Goal: Task Accomplishment & Management: Manage account settings

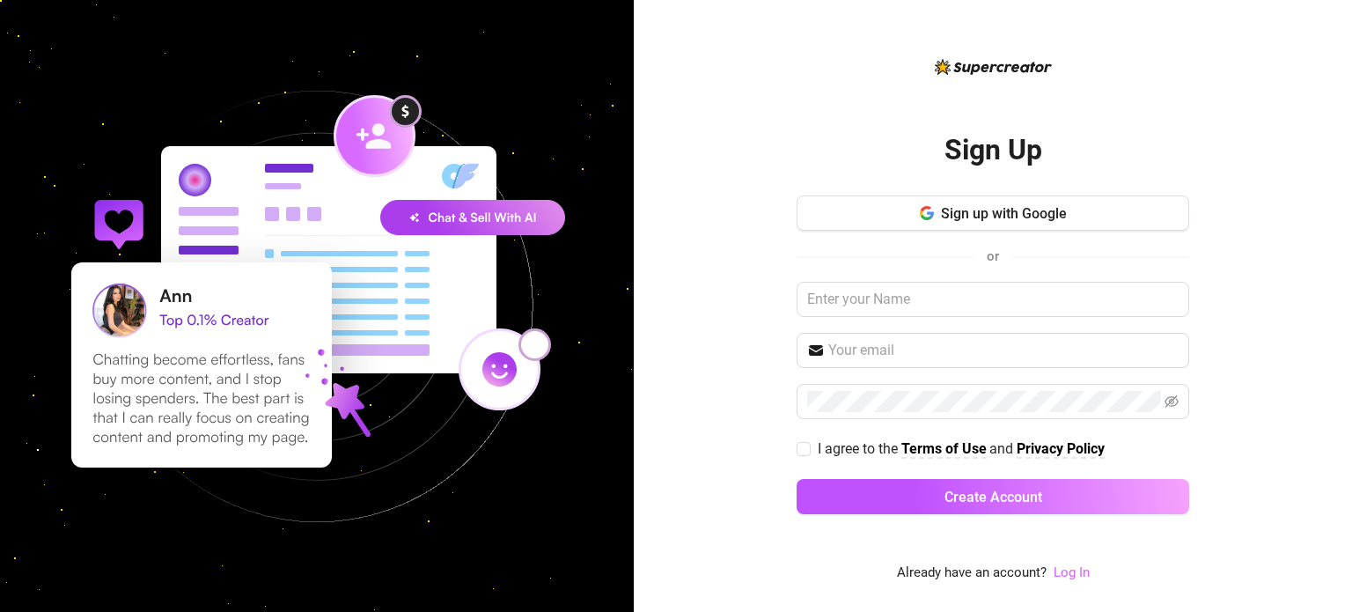
click at [1079, 579] on link "Log In" at bounding box center [1072, 572] width 36 height 16
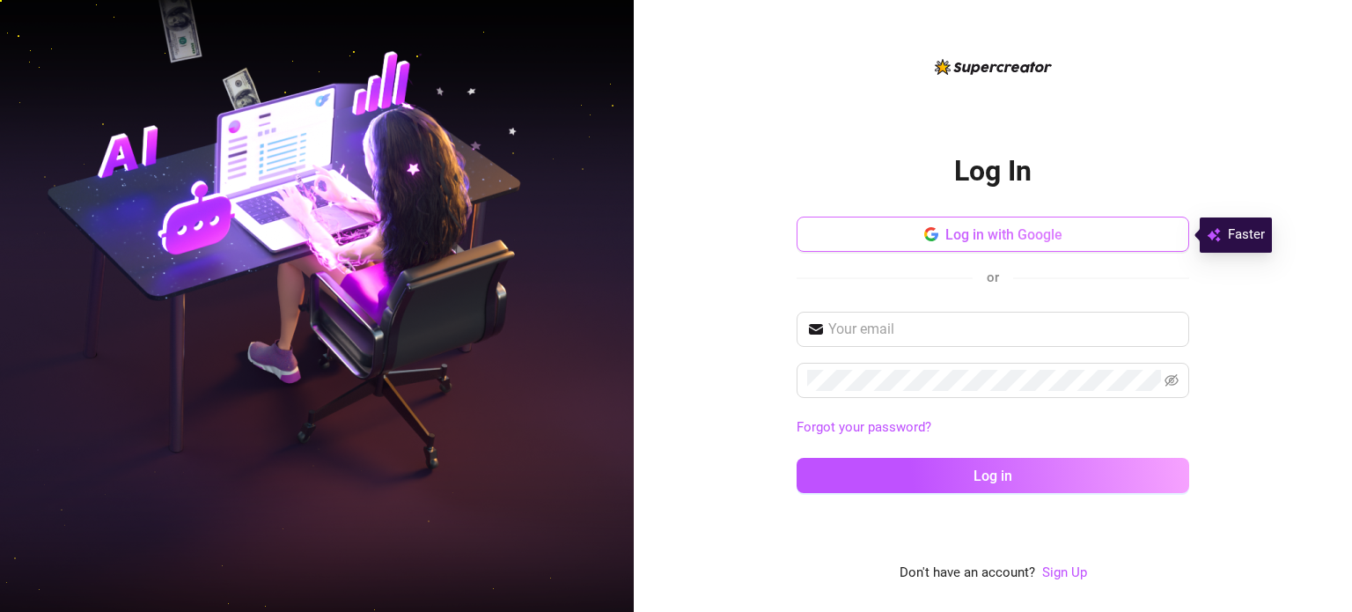
click at [1014, 220] on button "Log in with Google" at bounding box center [993, 234] width 393 height 35
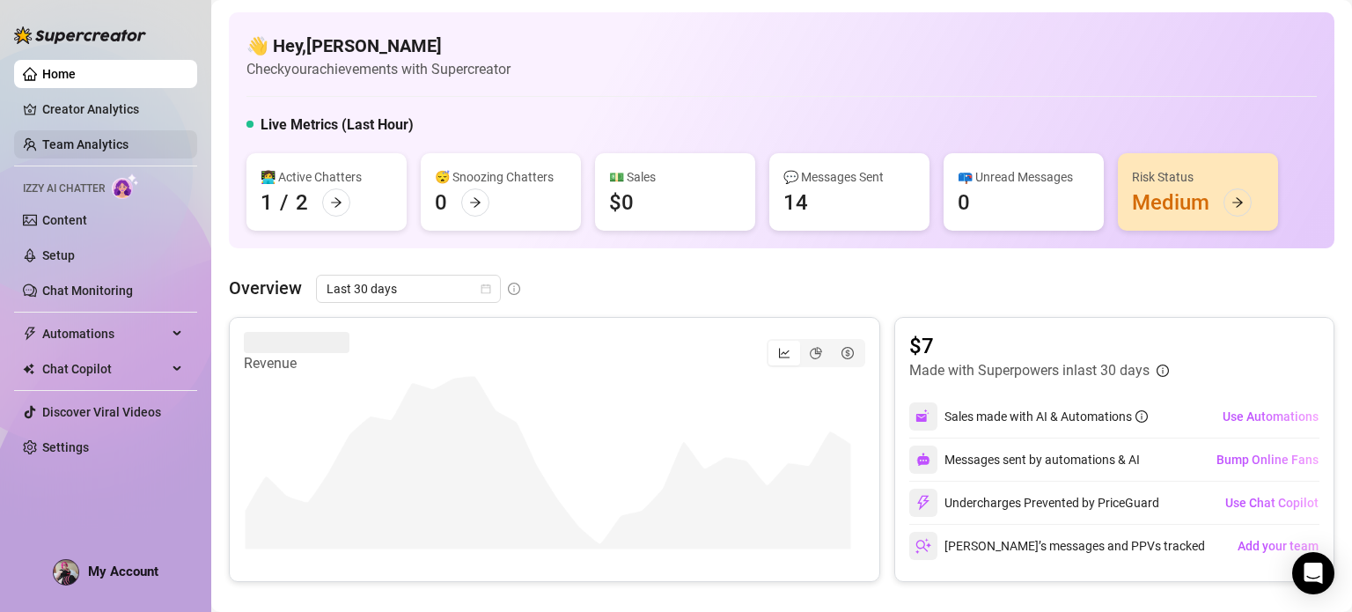
click at [87, 137] on link "Team Analytics" at bounding box center [85, 144] width 86 height 14
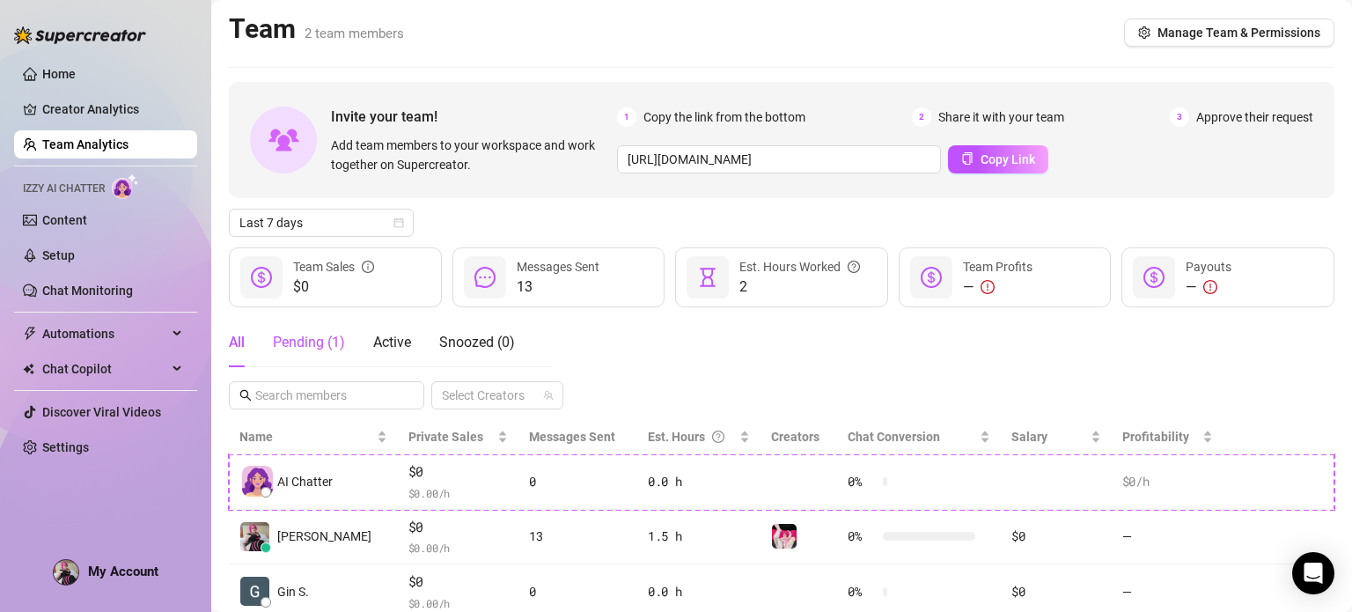
click at [287, 346] on div "Pending ( 1 )" at bounding box center [309, 342] width 72 height 21
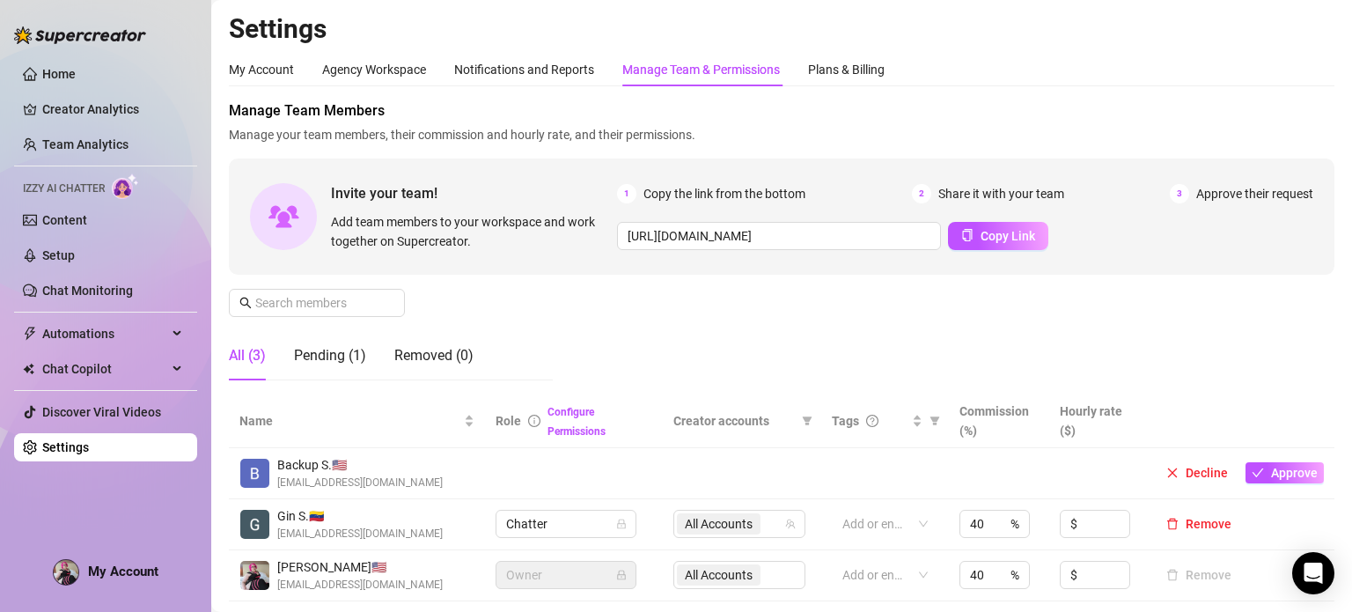
scroll to position [176, 0]
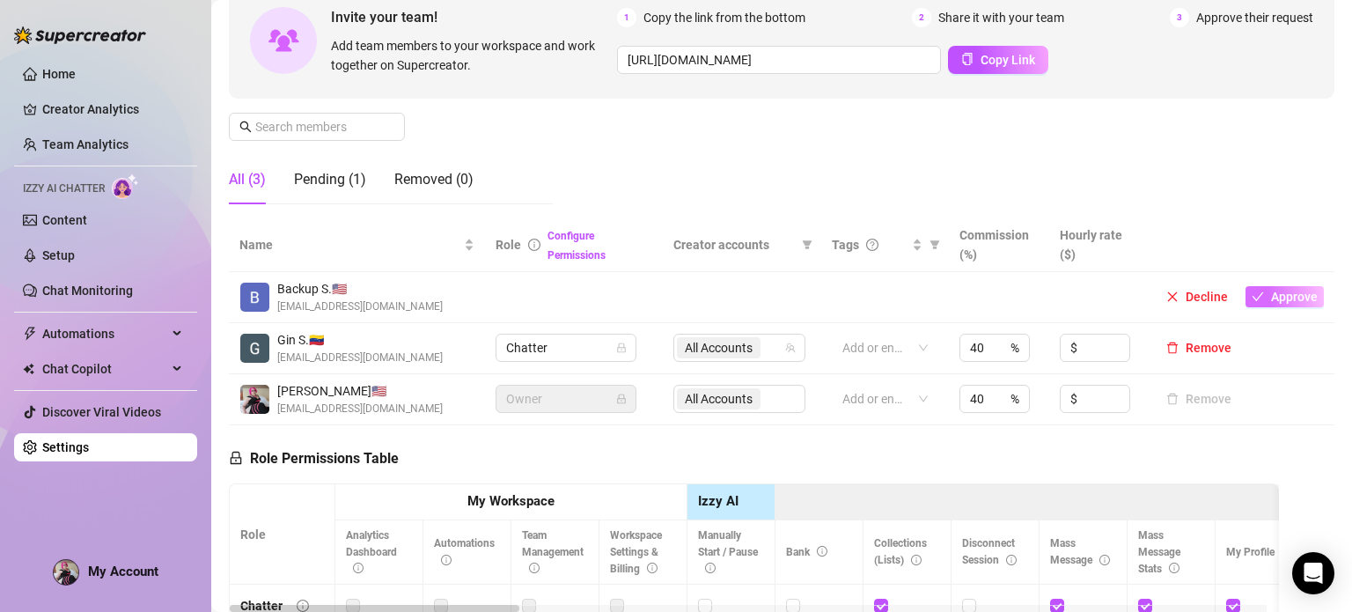
click at [1284, 300] on span "Approve" at bounding box center [1294, 297] width 47 height 14
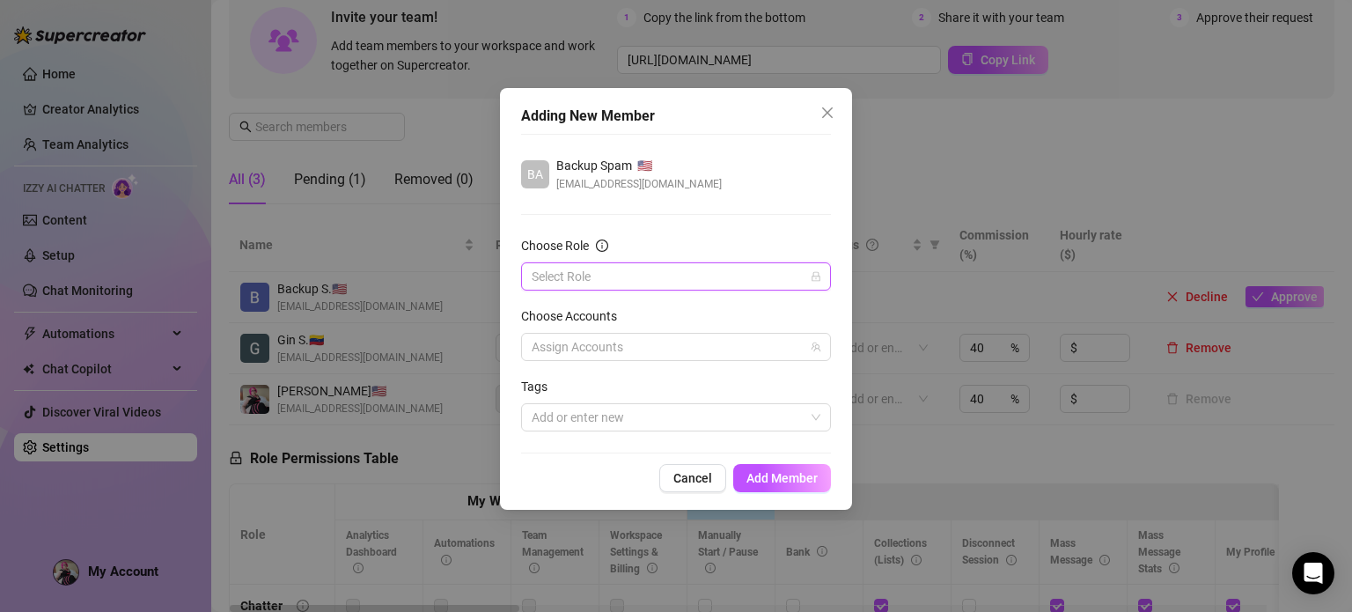
click at [564, 278] on input "Choose Role" at bounding box center [668, 276] width 273 height 26
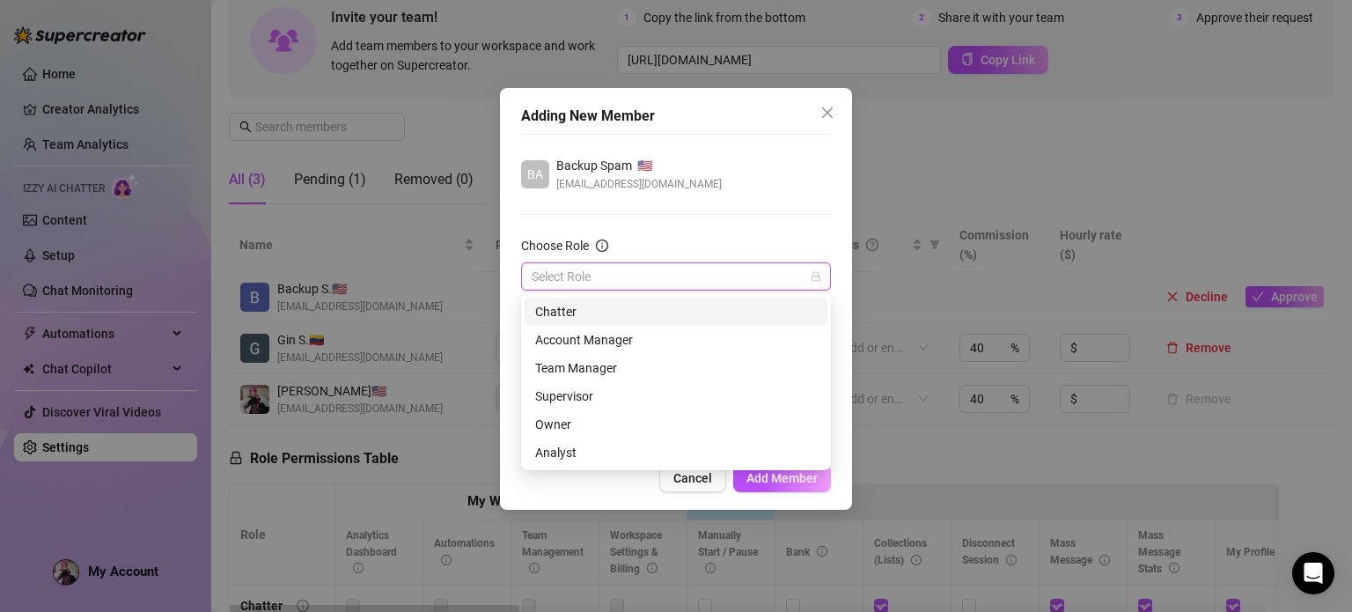
click at [584, 316] on div "Chatter" at bounding box center [676, 311] width 282 height 19
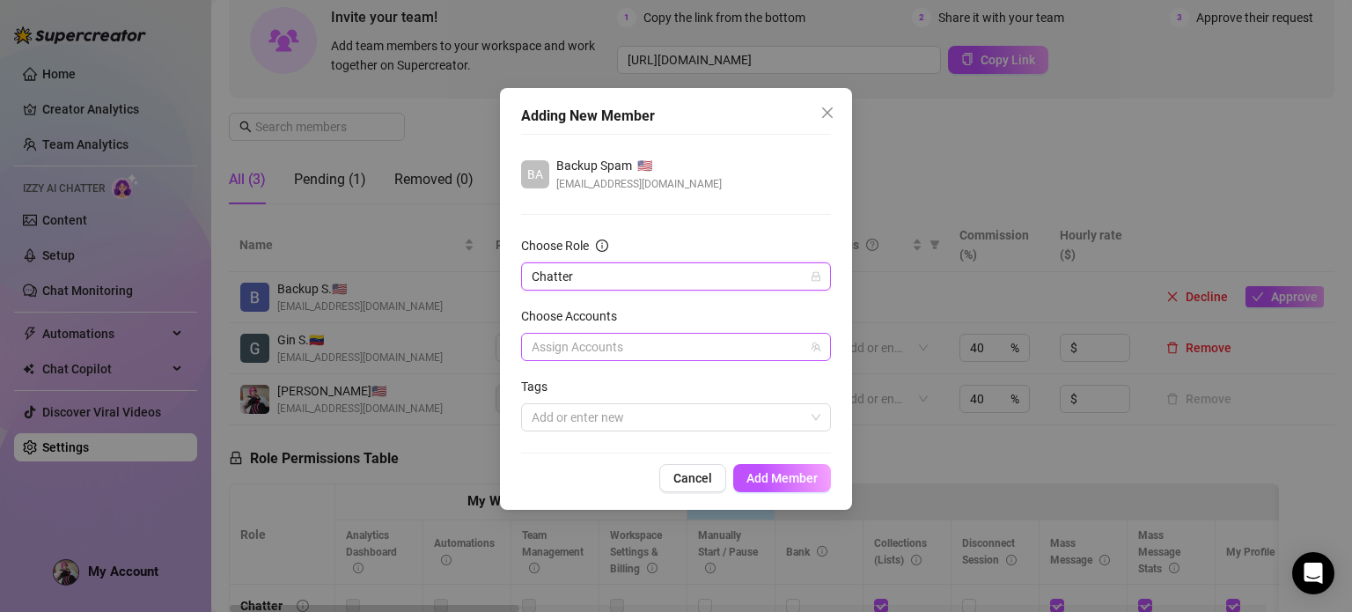
click at [604, 348] on div at bounding box center [667, 347] width 284 height 25
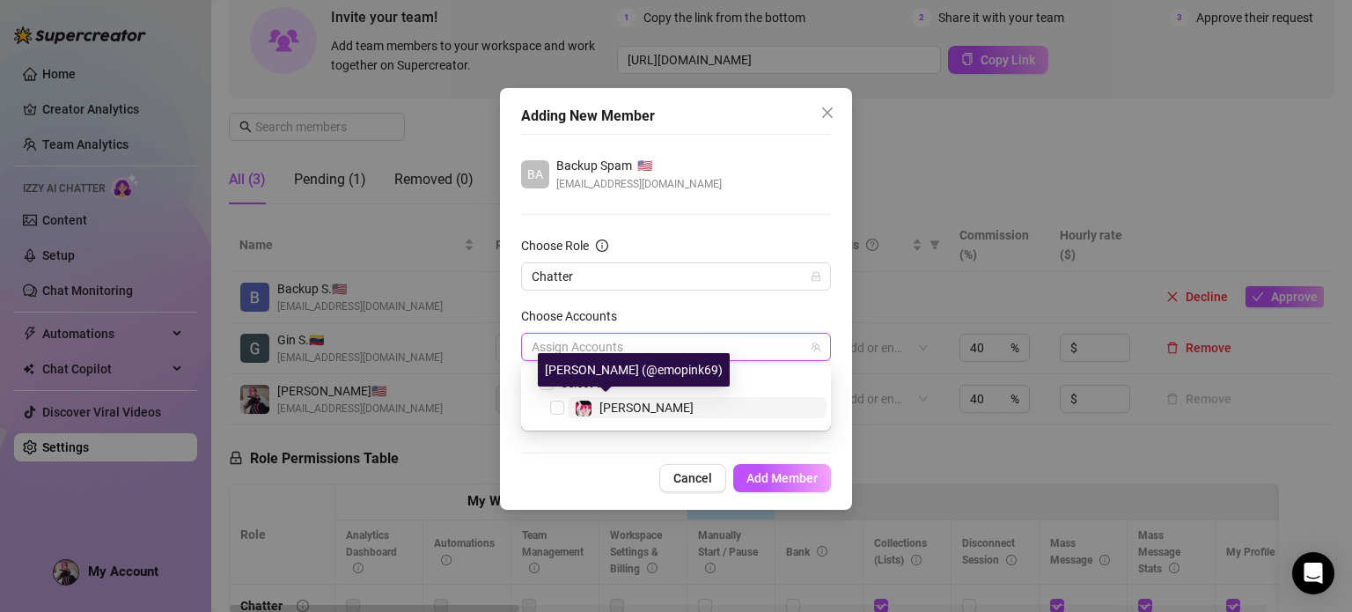
click at [617, 417] on div "[PERSON_NAME]" at bounding box center [647, 407] width 94 height 21
checkbox input "true"
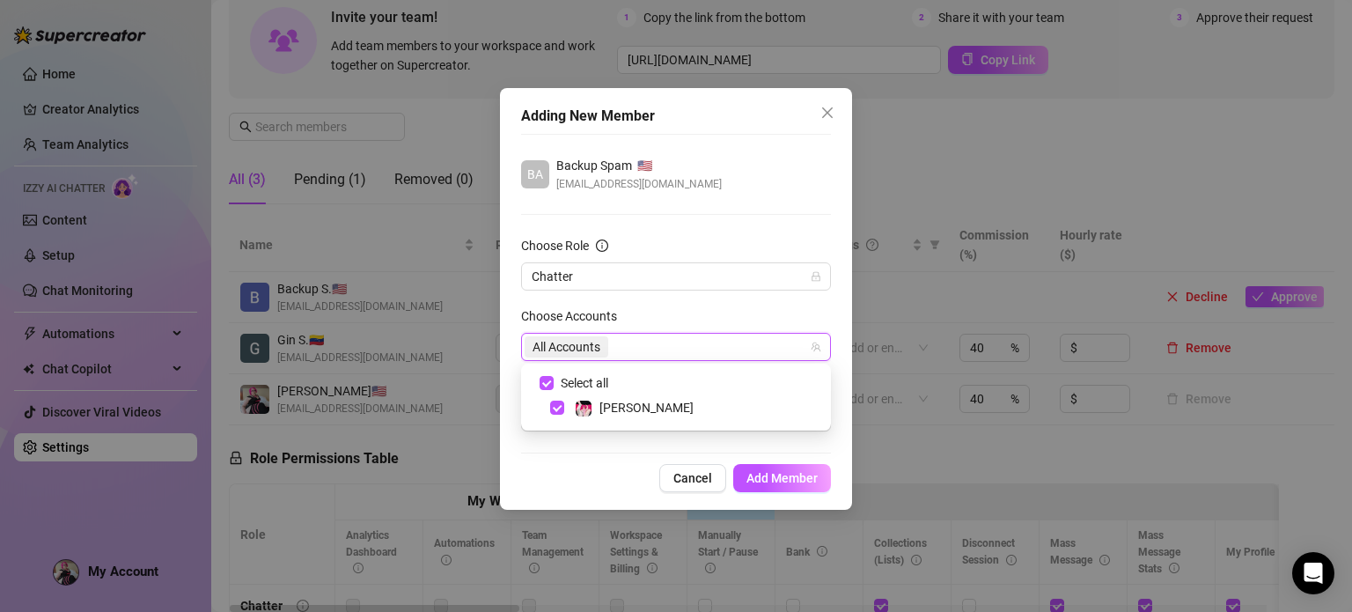
click at [617, 464] on div "Cancel Add Member" at bounding box center [676, 478] width 310 height 28
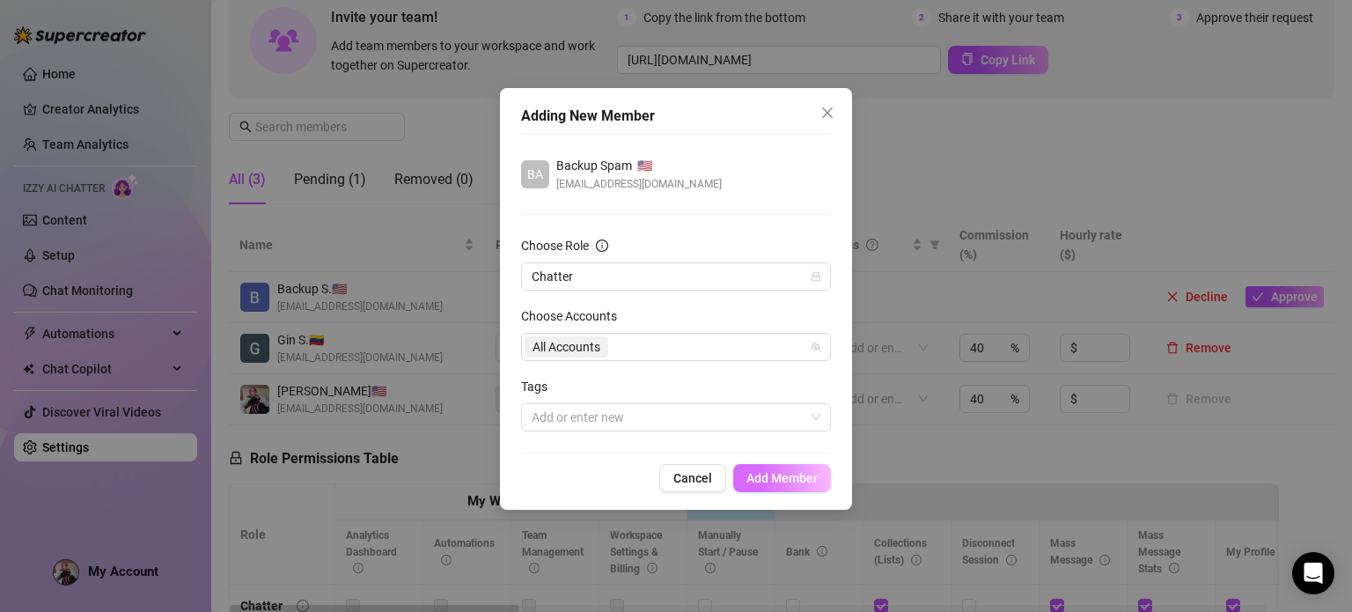
click at [776, 471] on span "Add Member" at bounding box center [782, 478] width 71 height 14
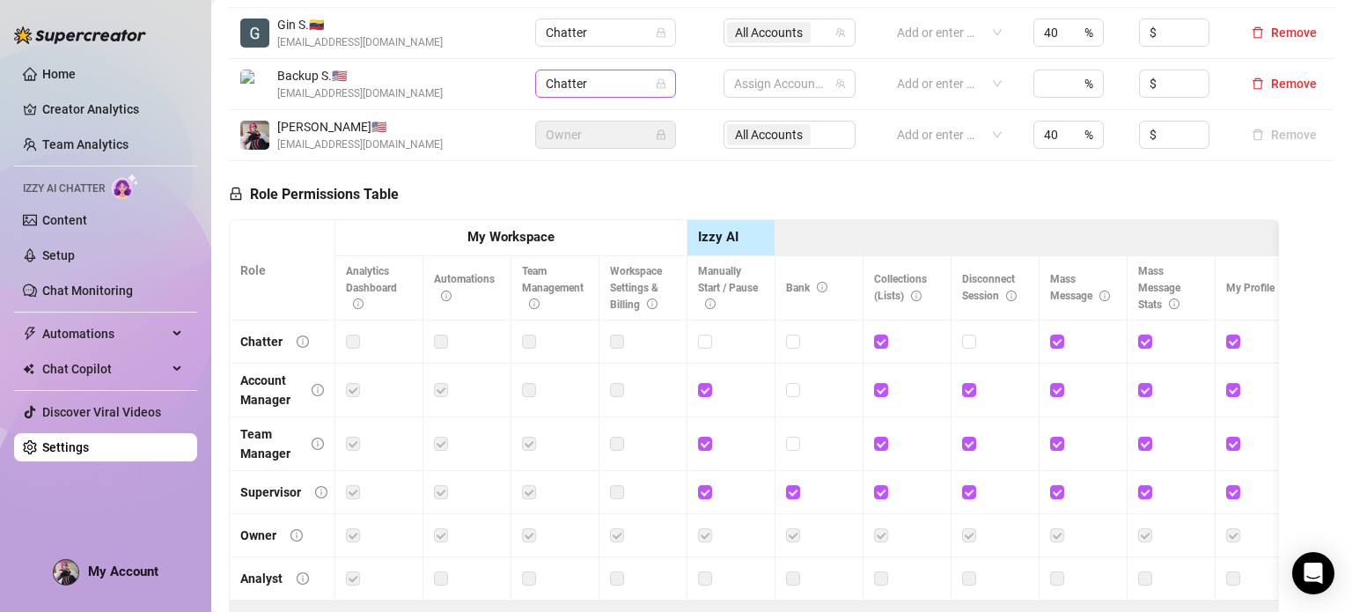
scroll to position [264, 0]
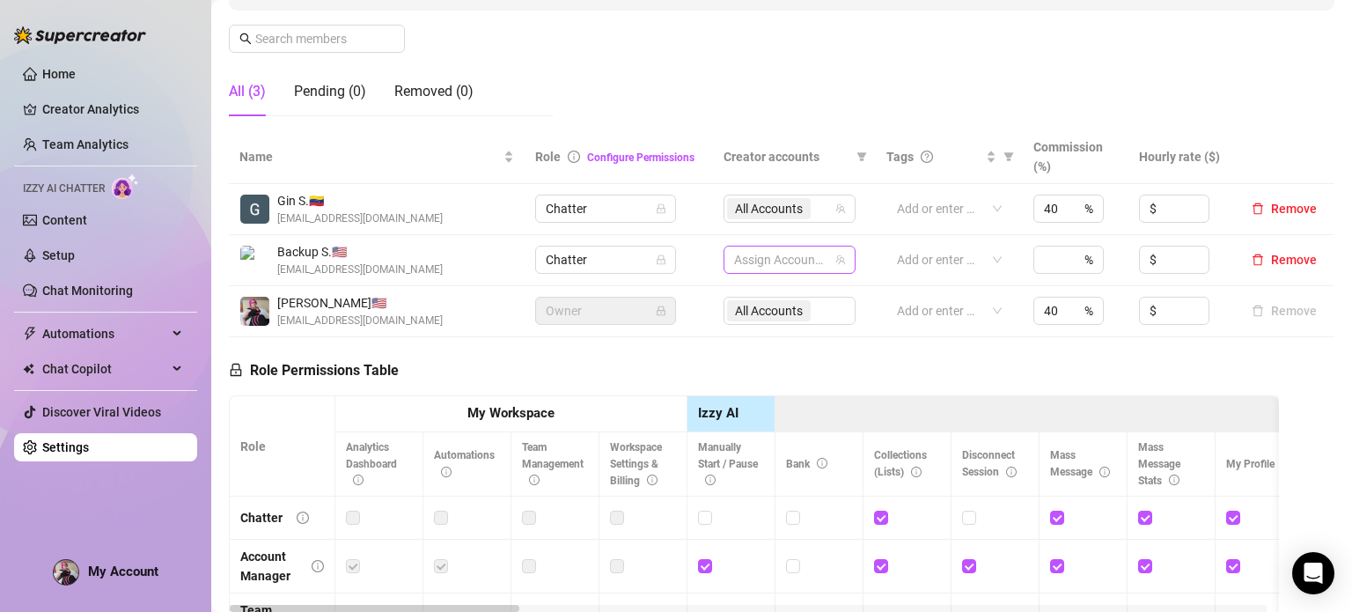
drag, startPoint x: 408, startPoint y: 261, endPoint x: 718, endPoint y: 267, distance: 310.0
click at [409, 261] on div "Backup S. 🇺🇸 [EMAIL_ADDRESS][DOMAIN_NAME]" at bounding box center [377, 260] width 275 height 36
click at [901, 263] on div at bounding box center [940, 259] width 101 height 25
click at [804, 361] on div "Role Permissions Table Role My Workspace Izzy AI OnlyFans Side Menu OnlyFans Ch…" at bounding box center [754, 582] width 1050 height 490
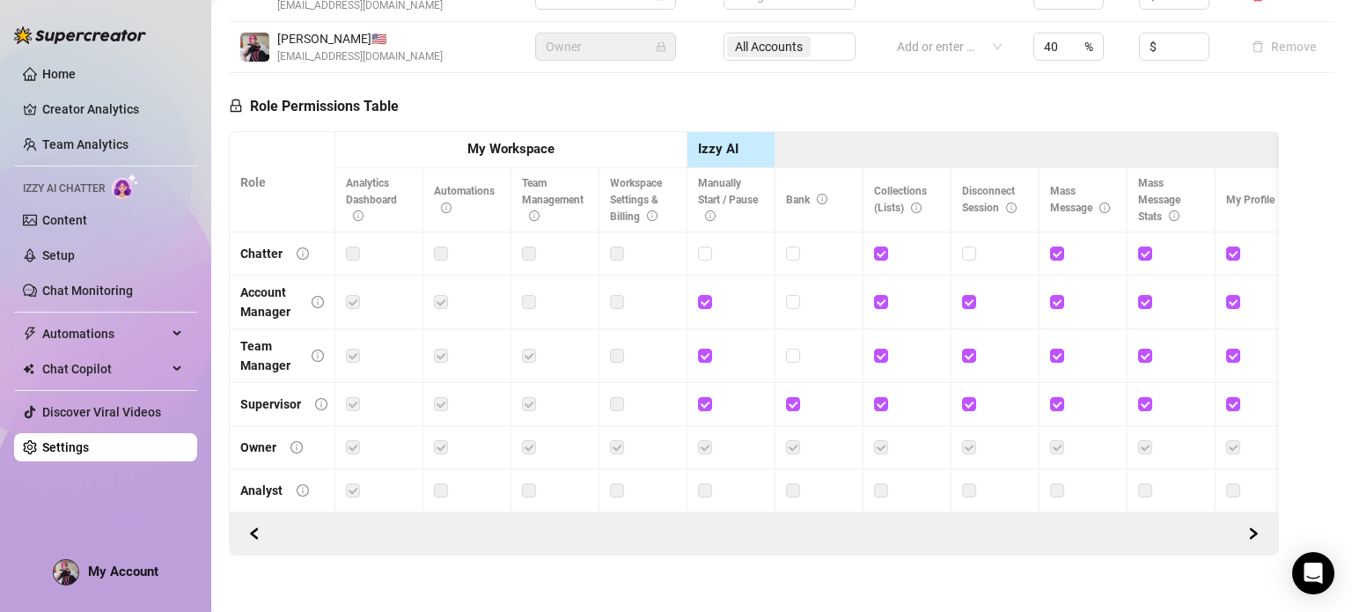
scroll to position [440, 0]
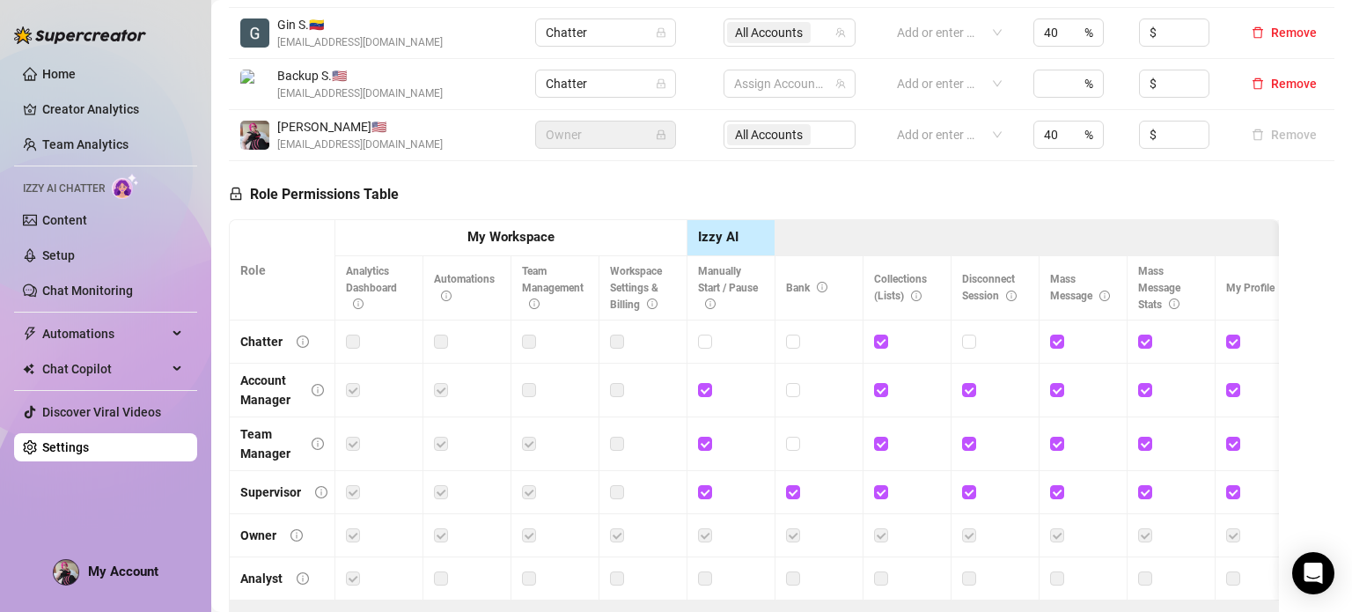
click at [622, 340] on label at bounding box center [617, 341] width 14 height 19
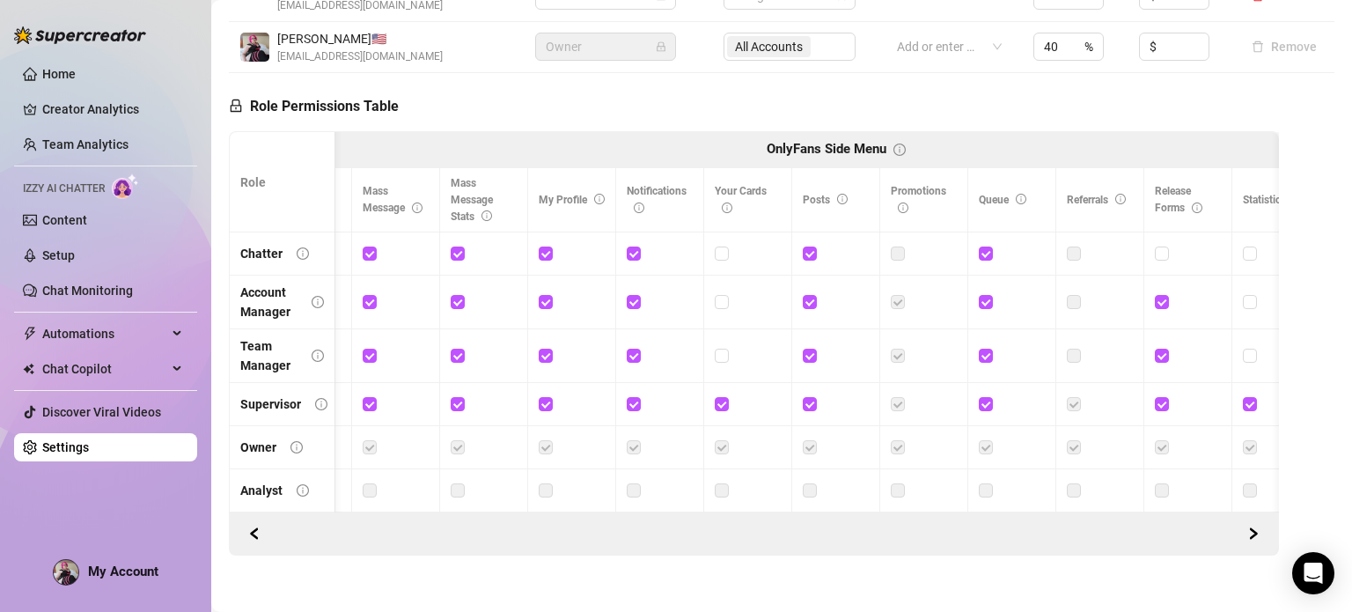
scroll to position [0, 0]
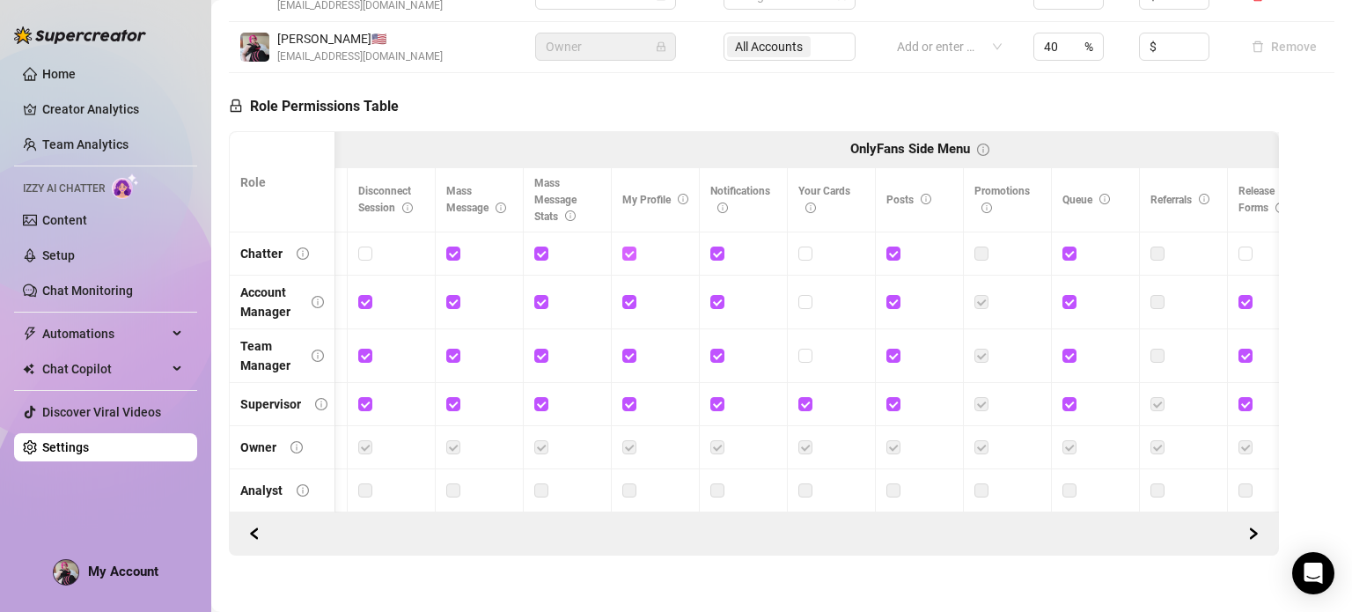
click at [630, 253] on input "checkbox" at bounding box center [629, 253] width 12 height 12
checkbox input "false"
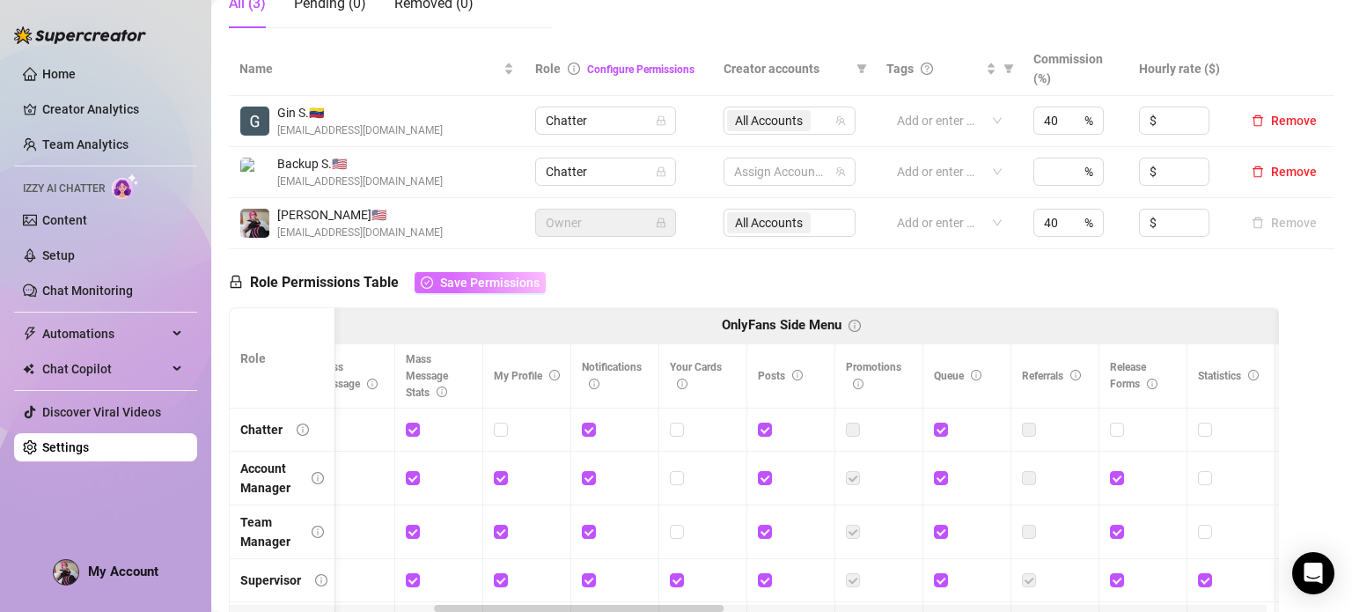
click at [485, 283] on span "Save Permissions" at bounding box center [490, 283] width 100 height 14
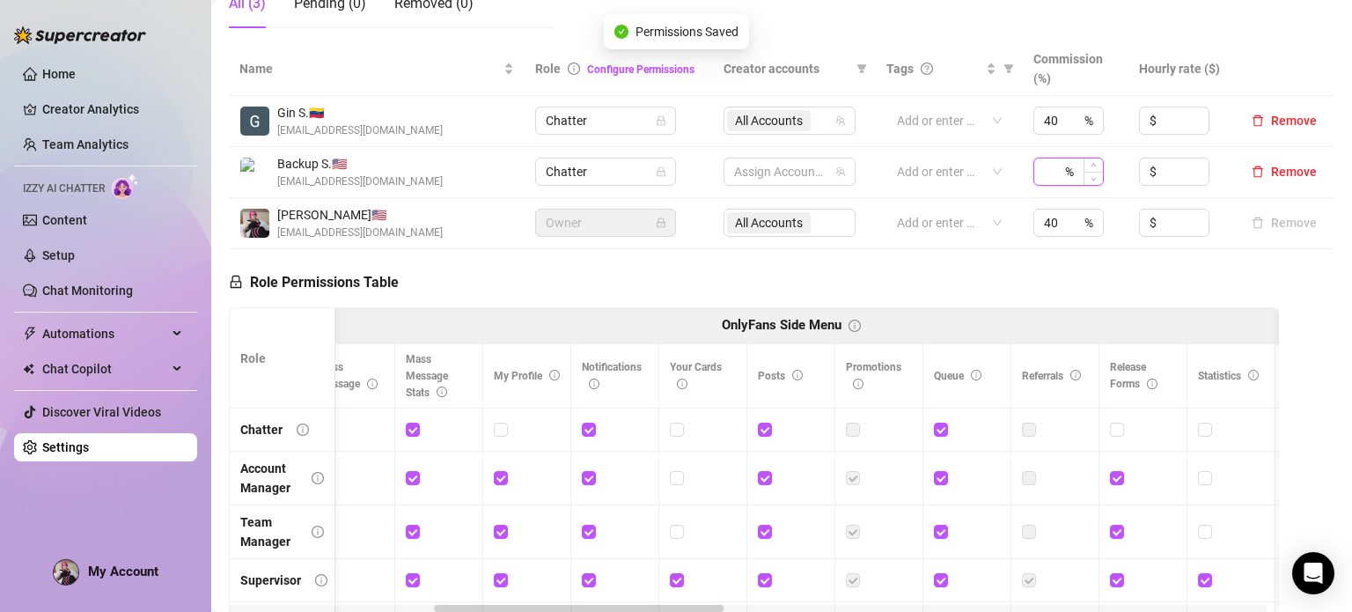
click at [1044, 177] on input at bounding box center [1053, 171] width 18 height 26
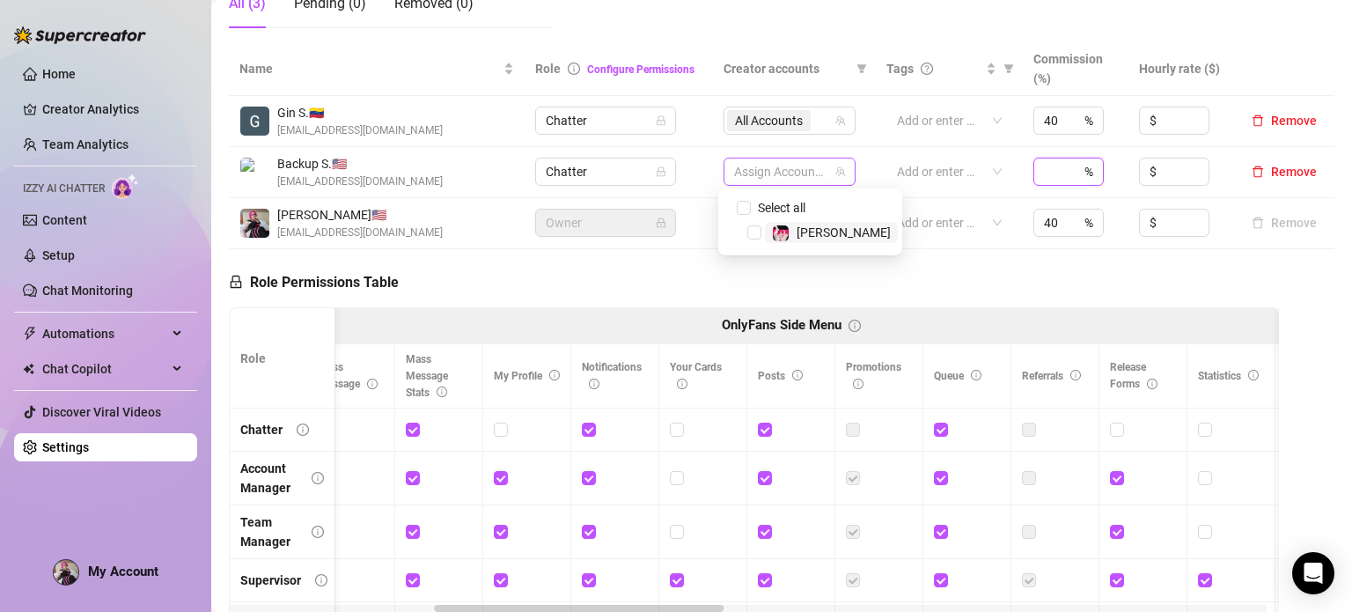
click at [795, 172] on div at bounding box center [780, 171] width 107 height 25
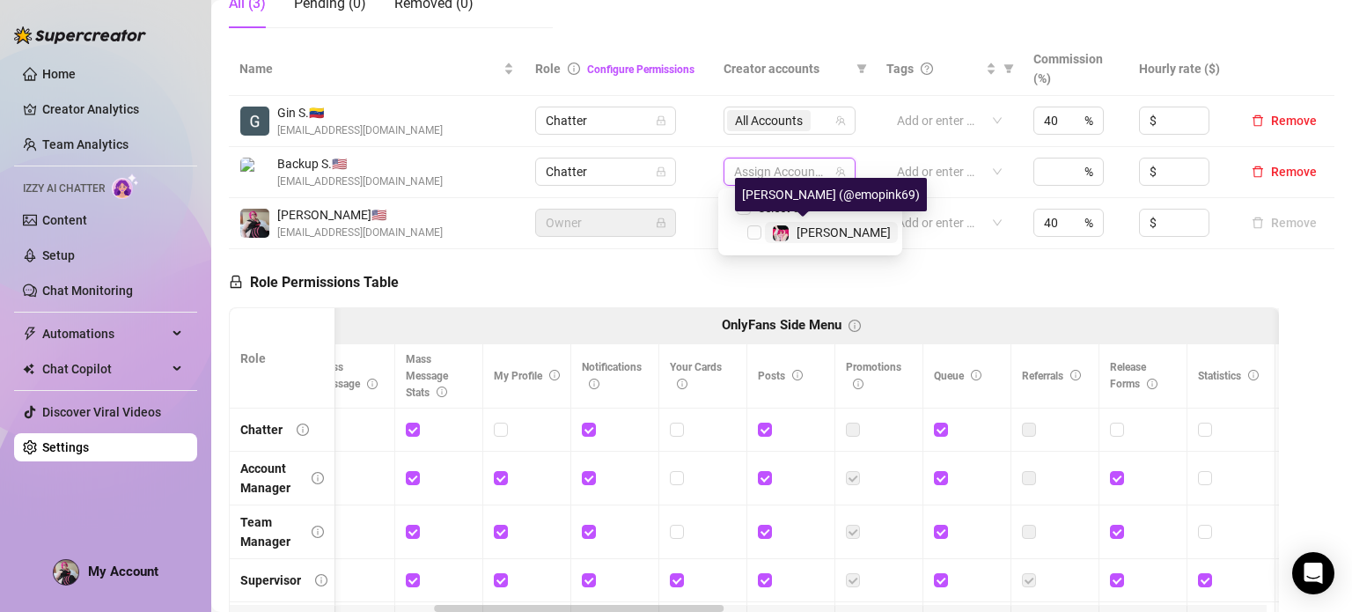
click at [799, 228] on span "[PERSON_NAME]" at bounding box center [844, 232] width 94 height 14
checkbox input "true"
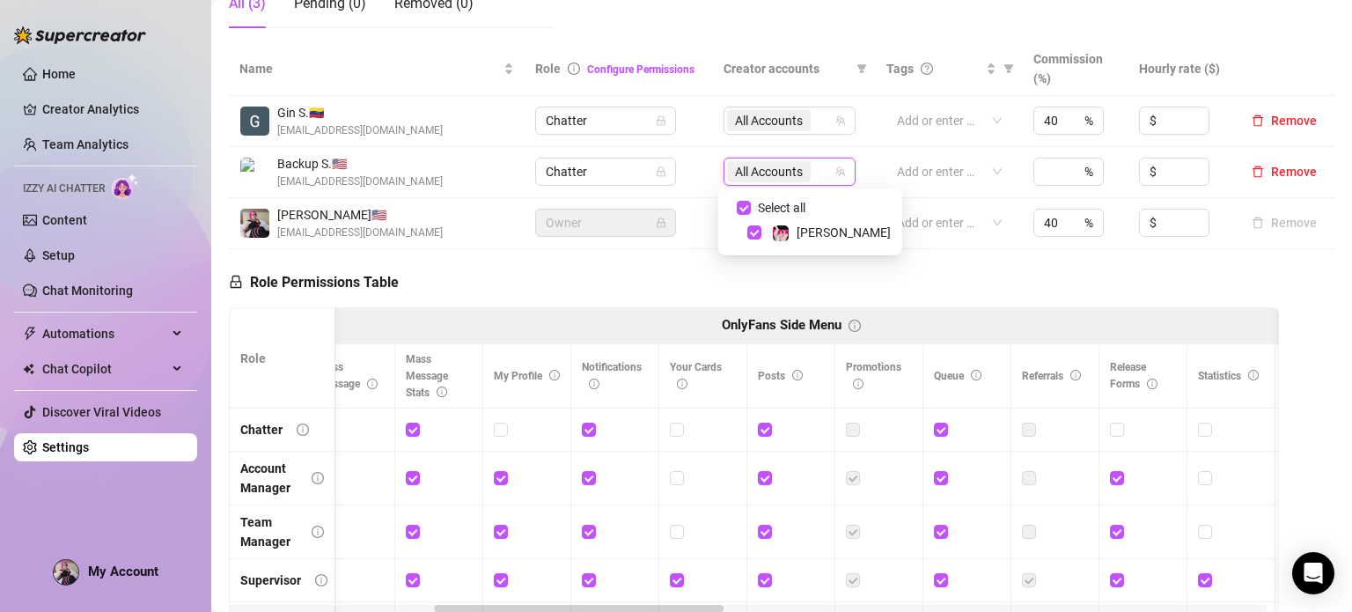
click at [732, 252] on div "Select all [PERSON_NAME]" at bounding box center [811, 221] width 184 height 67
click at [984, 271] on div "Role Permissions Table Role My Workspace Izzy AI OnlyFans Side Menu OnlyFans Ch…" at bounding box center [754, 494] width 1050 height 490
click at [1050, 171] on input at bounding box center [1053, 171] width 18 height 26
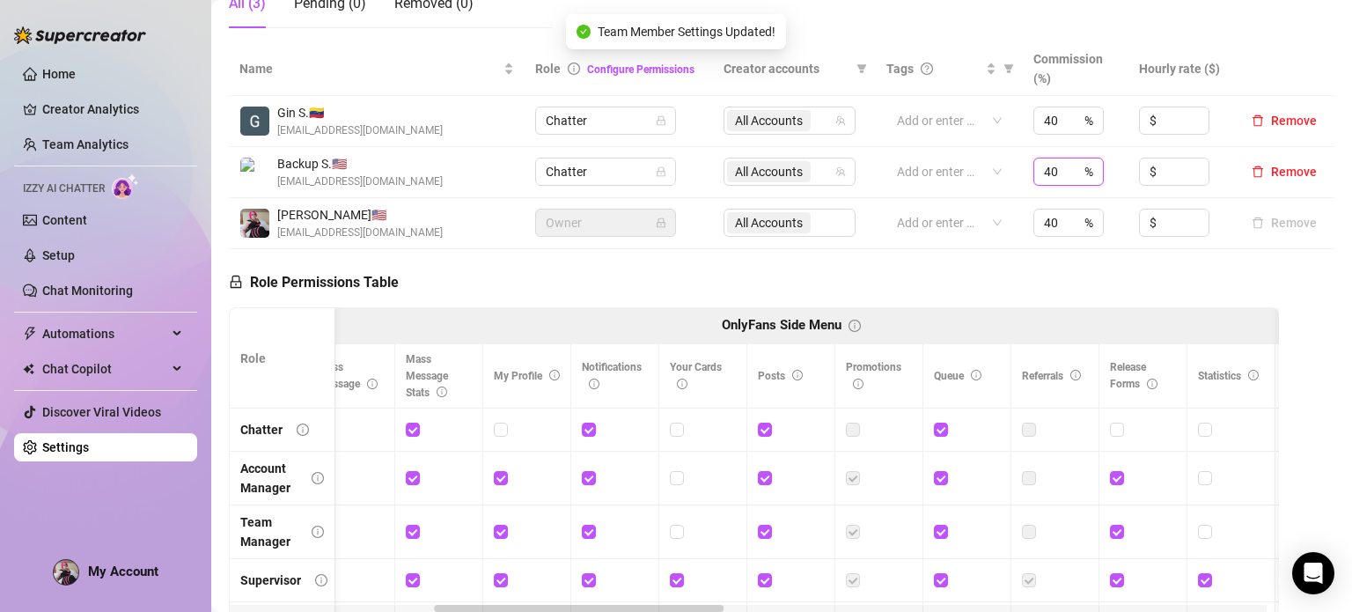
type input "40"
click at [1092, 284] on div "Role Permissions Table Role My Workspace Izzy AI OnlyFans Side Menu OnlyFans Ch…" at bounding box center [754, 494] width 1050 height 490
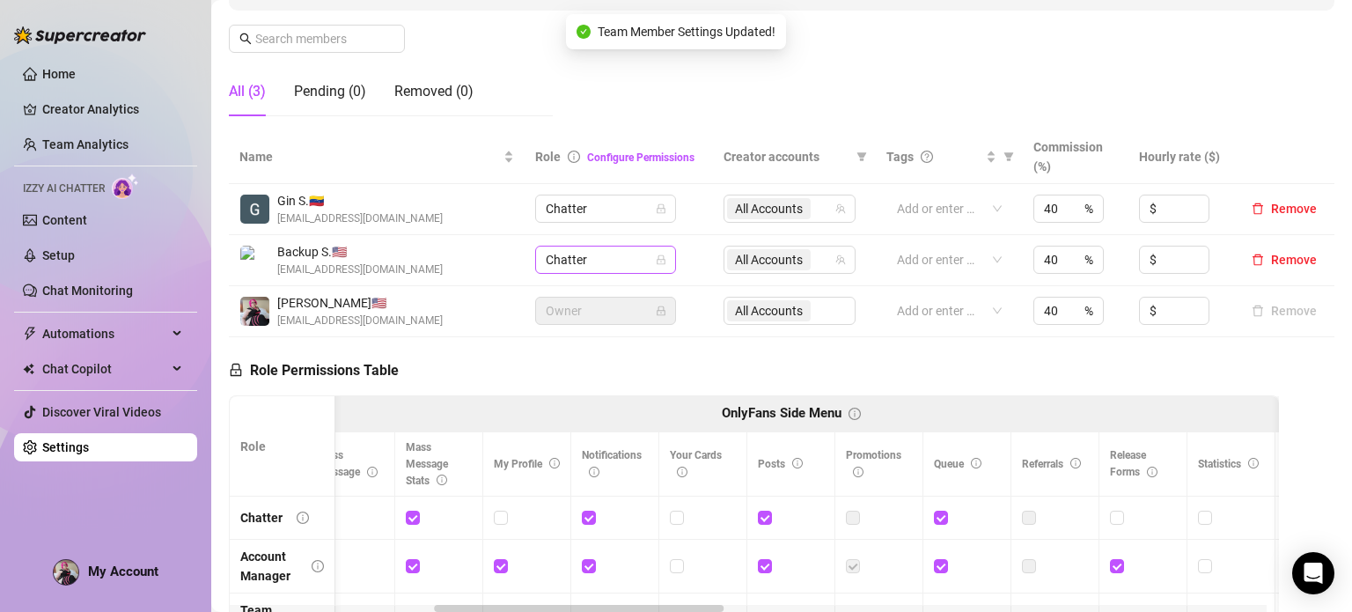
click at [615, 264] on span "Chatter" at bounding box center [606, 260] width 120 height 26
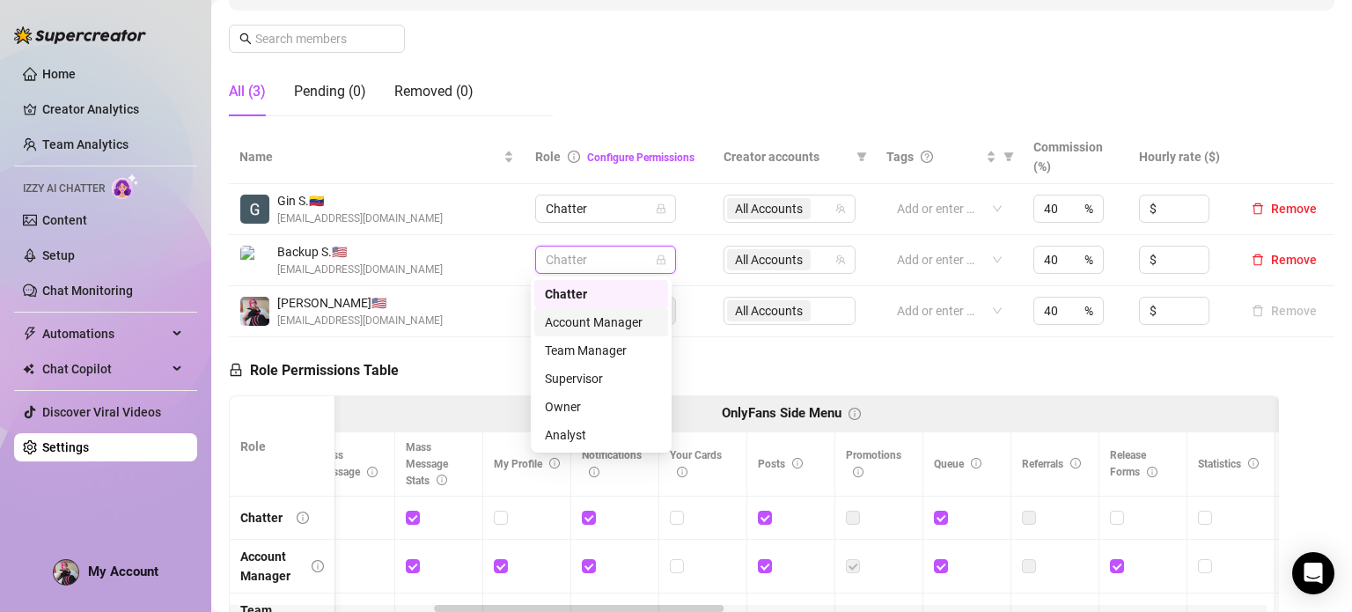
click at [811, 327] on td "All Accounts" at bounding box center [794, 311] width 163 height 51
